Goal: Transaction & Acquisition: Purchase product/service

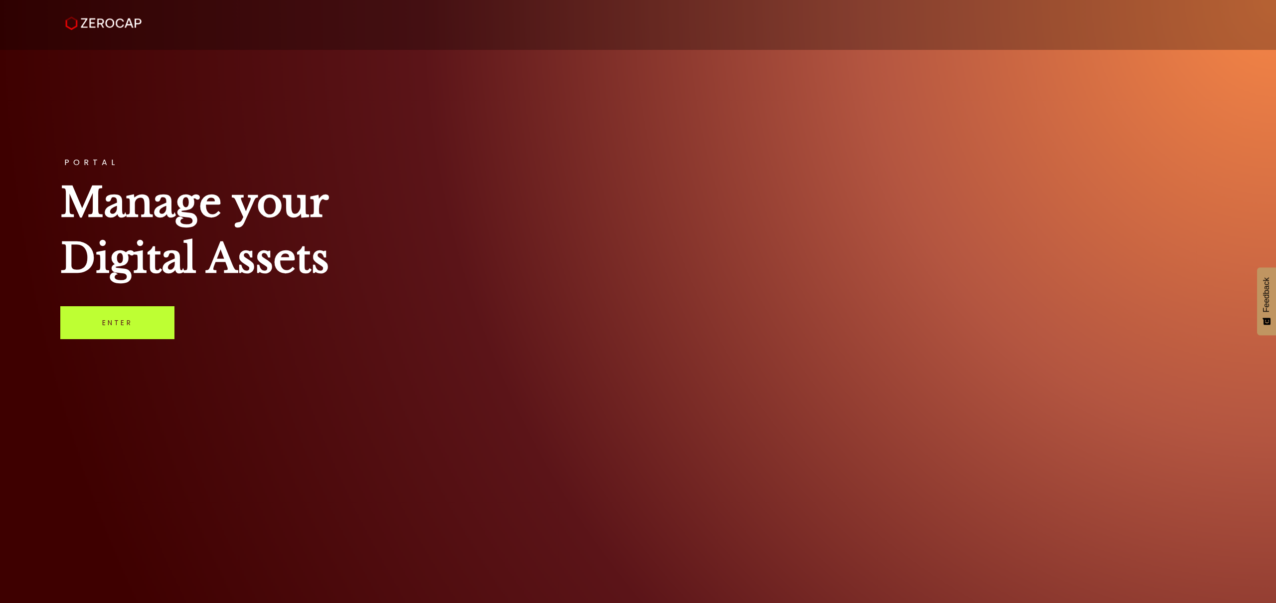
click at [148, 326] on link "Enter" at bounding box center [117, 322] width 114 height 33
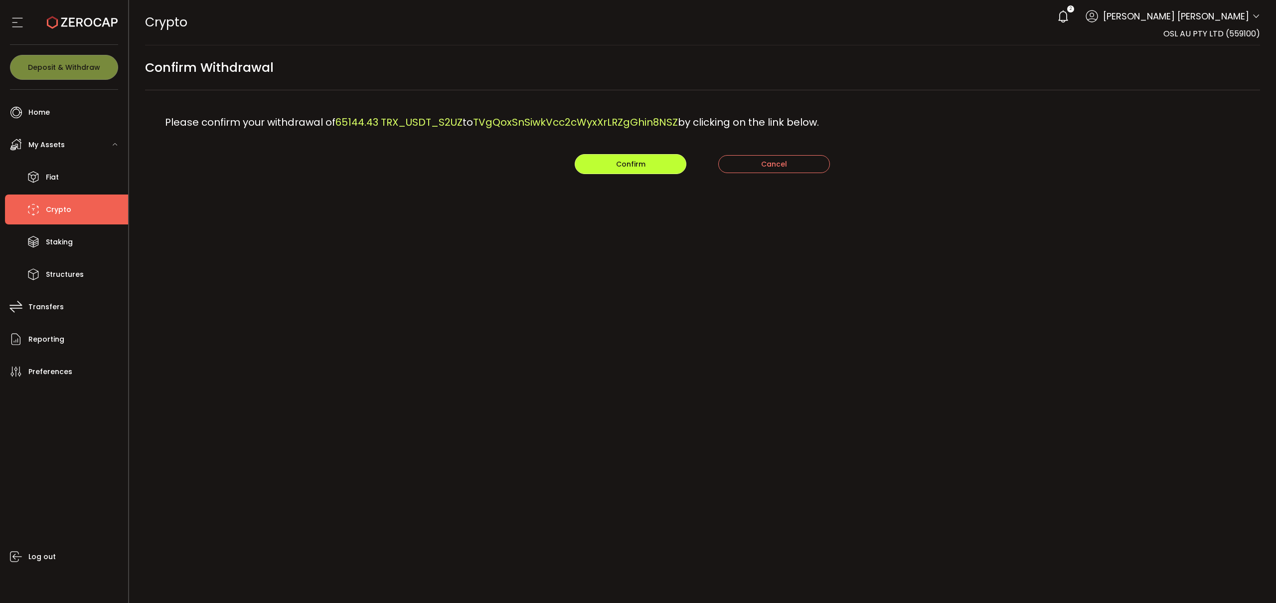
click at [642, 167] on span "Confirm" at bounding box center [630, 164] width 29 height 10
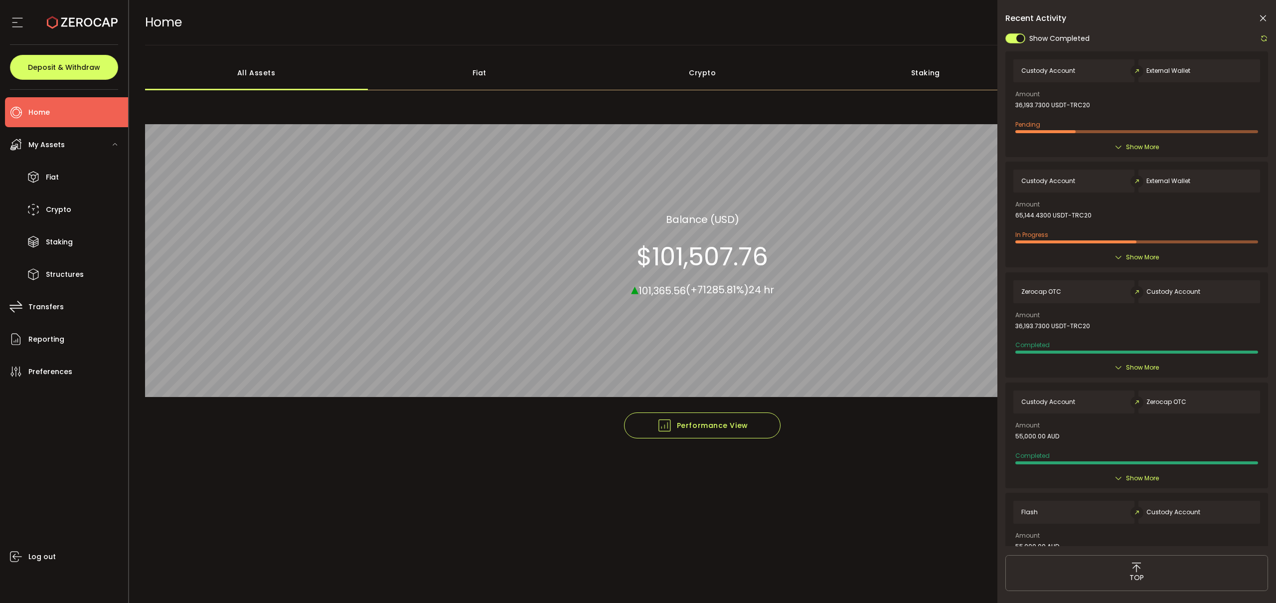
click at [88, 106] on li "Home" at bounding box center [66, 112] width 123 height 30
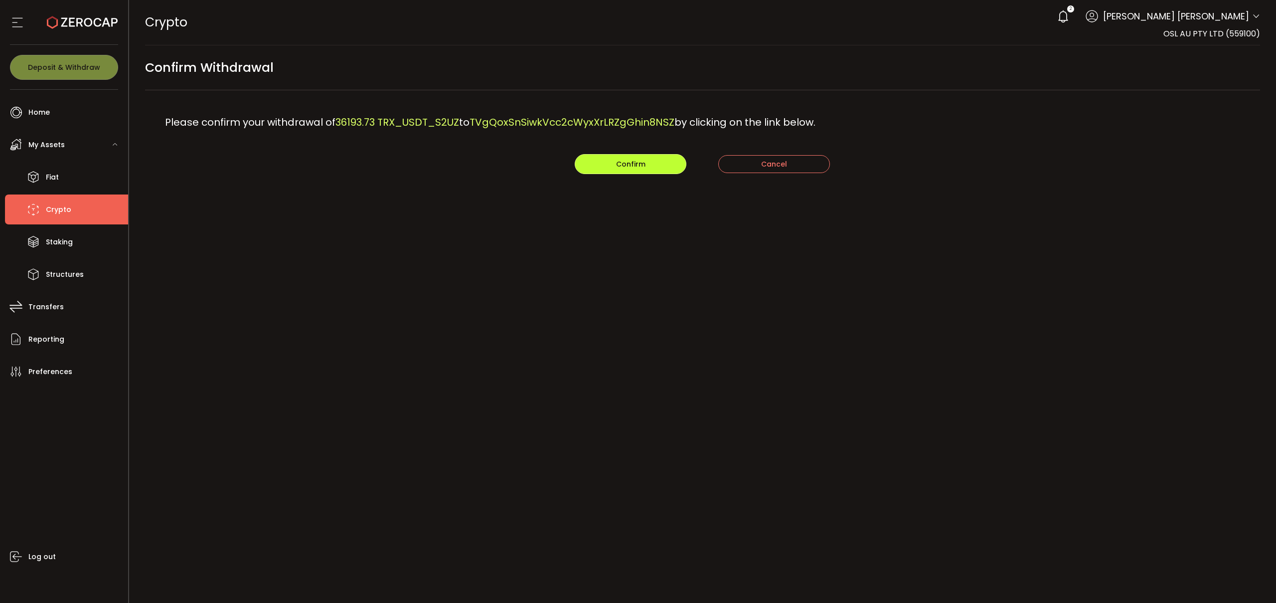
click at [661, 170] on button "Confirm" at bounding box center [631, 164] width 112 height 20
